Goal: Navigation & Orientation: Find specific page/section

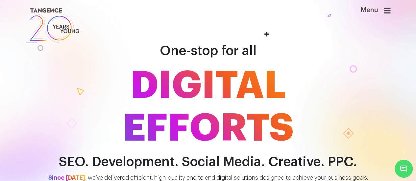
click at [381, 16] on div "Menu" at bounding box center [364, 14] width 53 height 14
click at [389, 12] on icon at bounding box center [387, 11] width 7 height 8
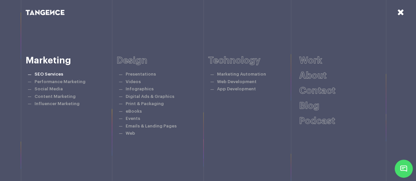
click at [51, 75] on link "SEO Services" at bounding box center [49, 74] width 29 height 4
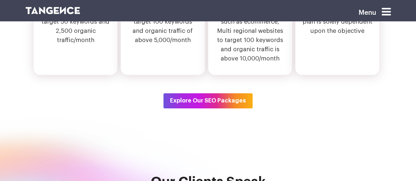
scroll to position [2537, 0]
